Goal: Information Seeking & Learning: Learn about a topic

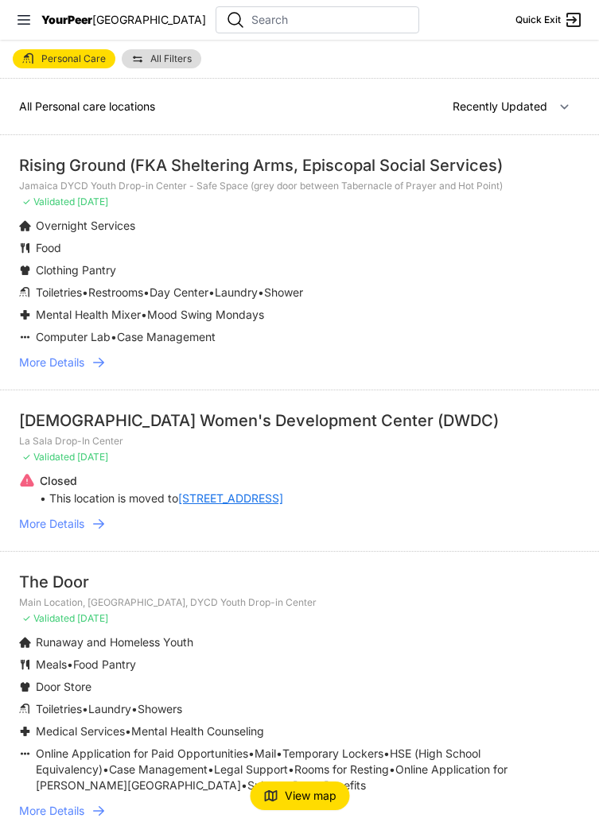
select select "recentlyUpdated"
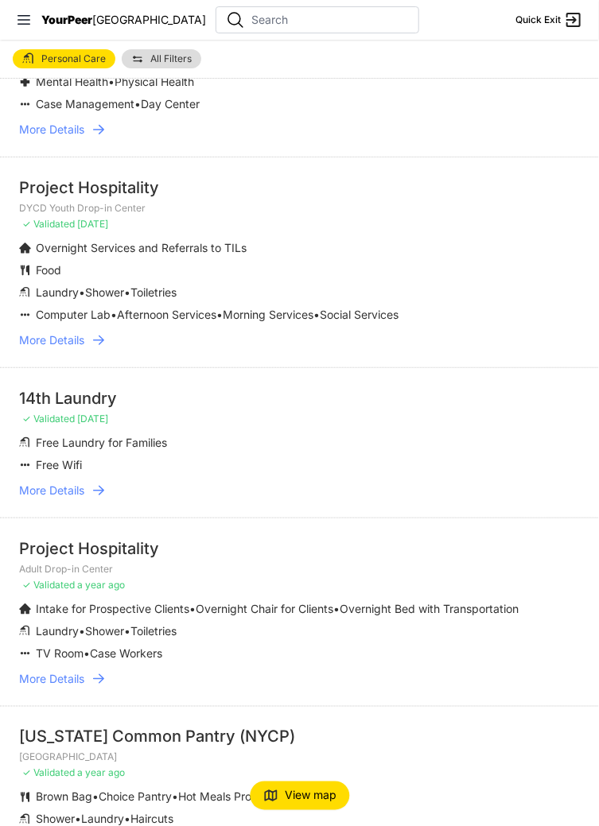
scroll to position [2880, 0]
click at [87, 487] on link "More Details" at bounding box center [299, 490] width 560 height 16
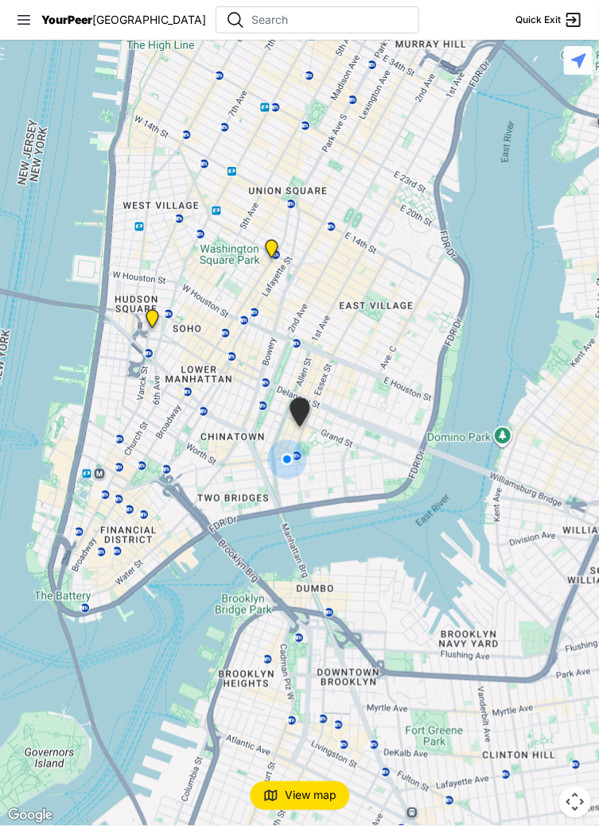
click at [309, 802] on span "View map" at bounding box center [311, 796] width 52 height 16
click at [284, 793] on button "View list" at bounding box center [299, 795] width 91 height 29
click at [318, 793] on span "View map" at bounding box center [311, 796] width 52 height 16
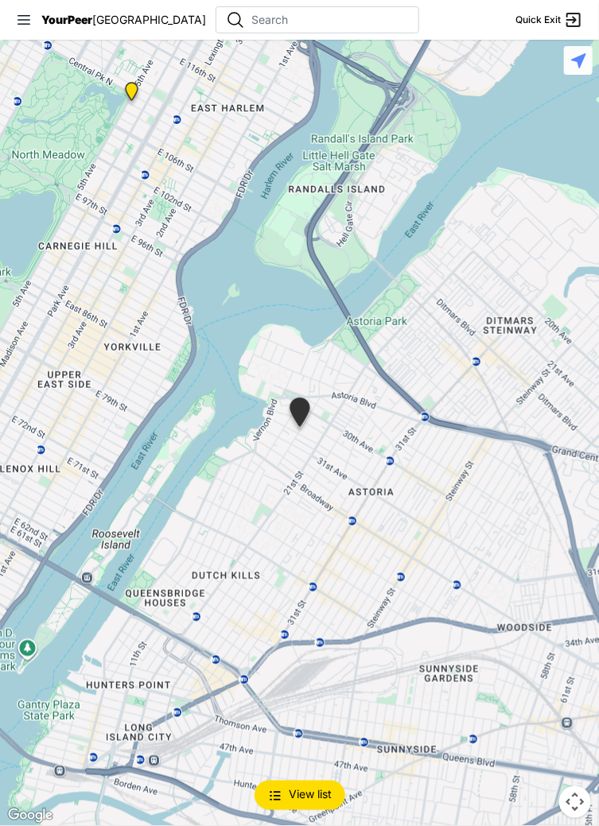
select select "recentlyUpdated"
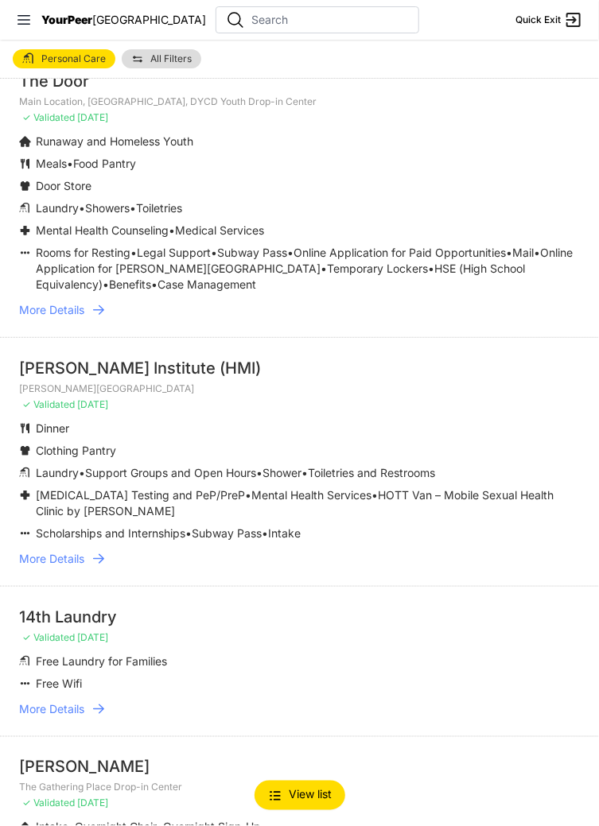
select select "nearby"
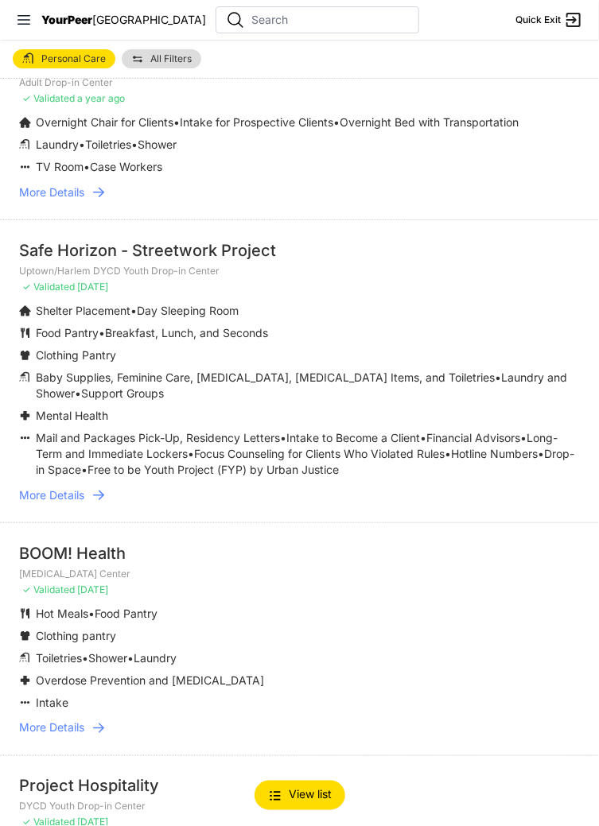
scroll to position [1943, 0]
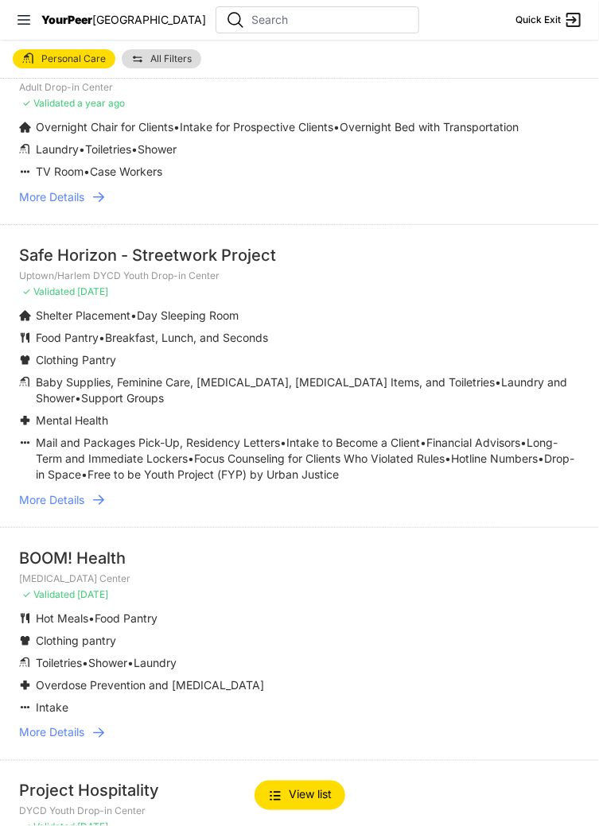
click at [74, 502] on span "More Details" at bounding box center [51, 500] width 65 height 16
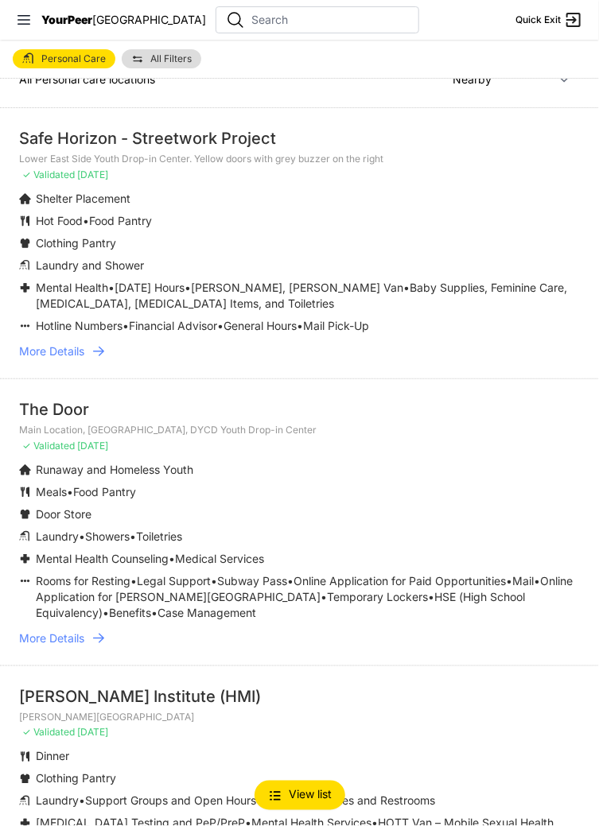
scroll to position [28, 0]
click at [297, 321] on span "General Hours" at bounding box center [259, 325] width 73 height 14
click at [247, 153] on p "Lower East Side Youth Drop-in Center. Yellow doors with grey buzzer on the right" at bounding box center [299, 158] width 560 height 13
click at [157, 270] on li "Laundry and Shower" at bounding box center [299, 265] width 560 height 16
click at [41, 355] on span "More Details" at bounding box center [51, 351] width 65 height 16
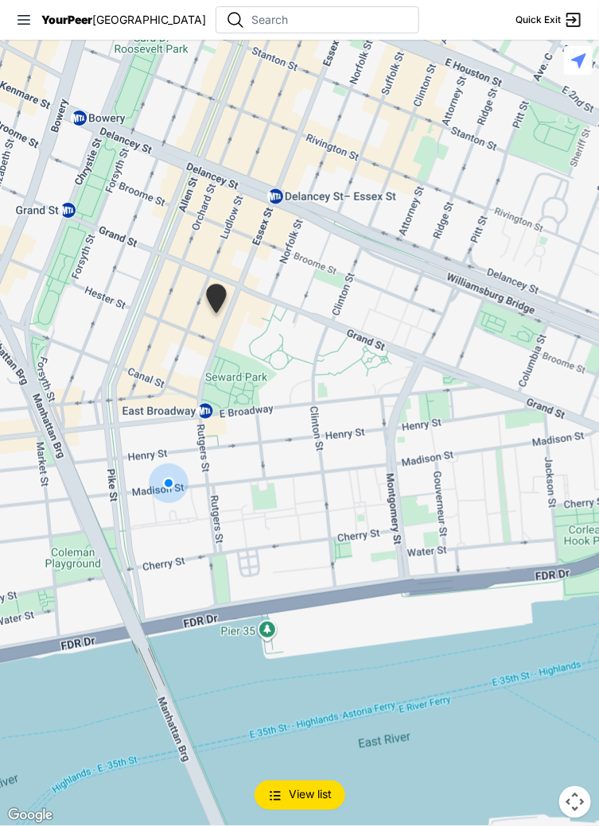
click at [301, 804] on button "View list" at bounding box center [299, 795] width 91 height 29
click at [555, 19] on span "Quick Exit" at bounding box center [537, 20] width 45 height 13
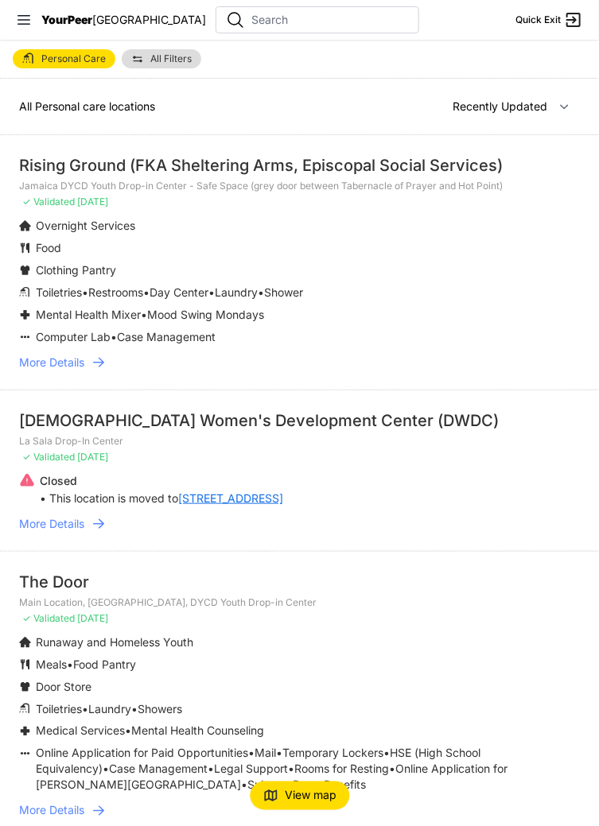
select select "nearby"
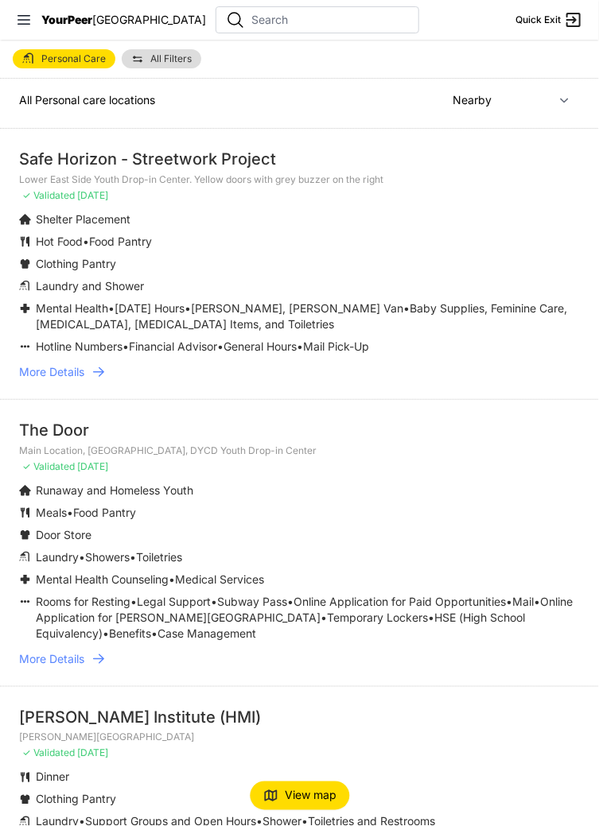
scroll to position [4, 0]
